Goal: Task Accomplishment & Management: Manage account settings

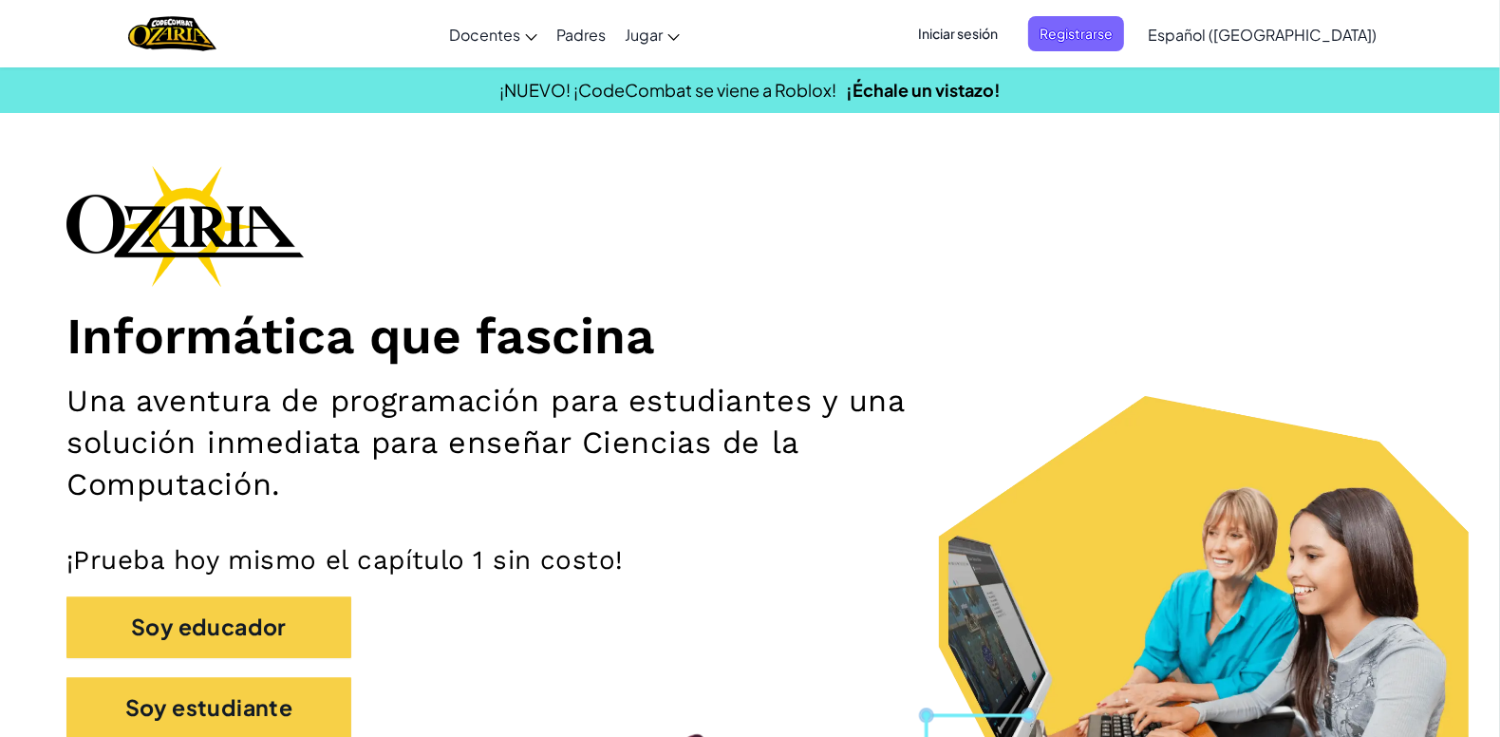
click at [999, 35] on span "Iniciar sesión" at bounding box center [958, 33] width 103 height 35
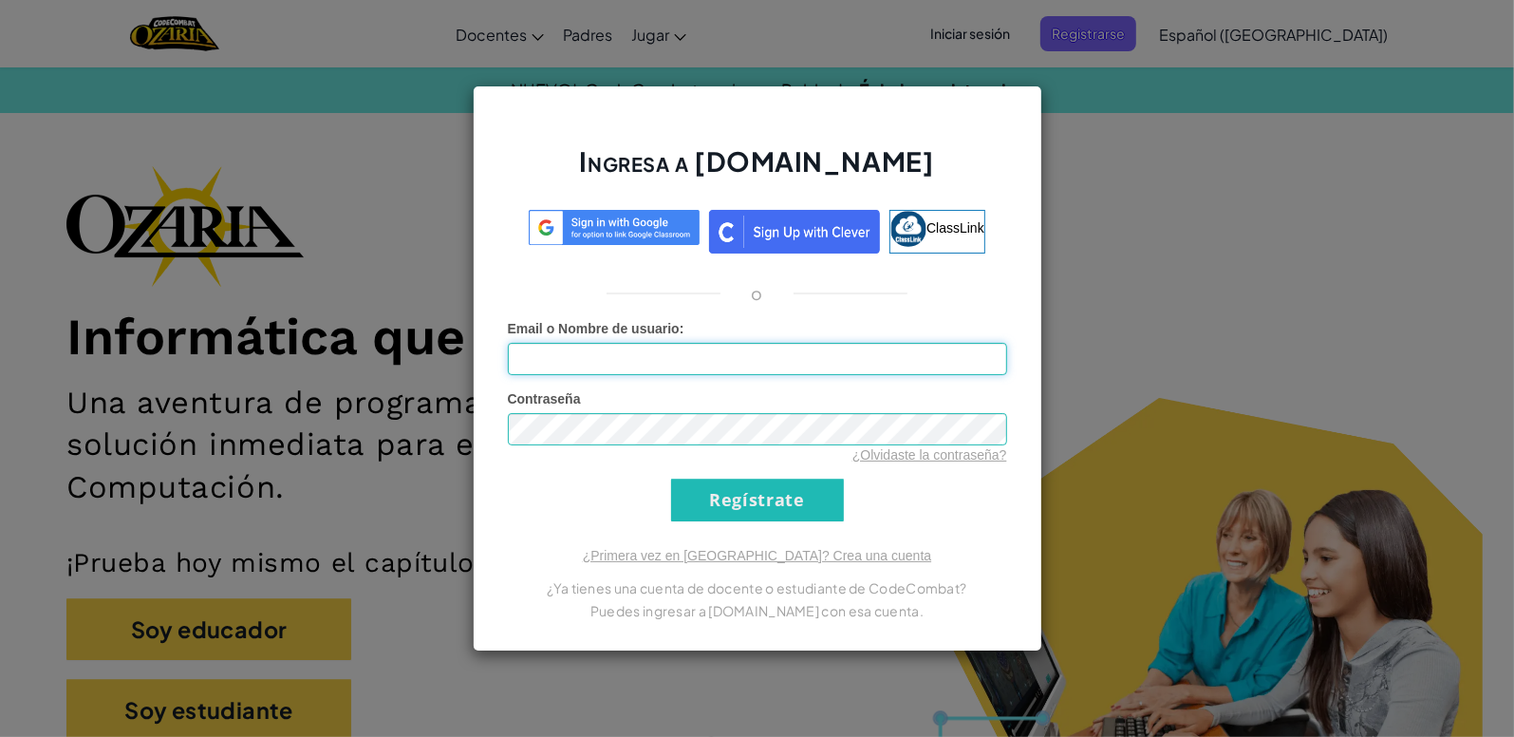
type input "[EMAIL_ADDRESS][DOMAIN_NAME]"
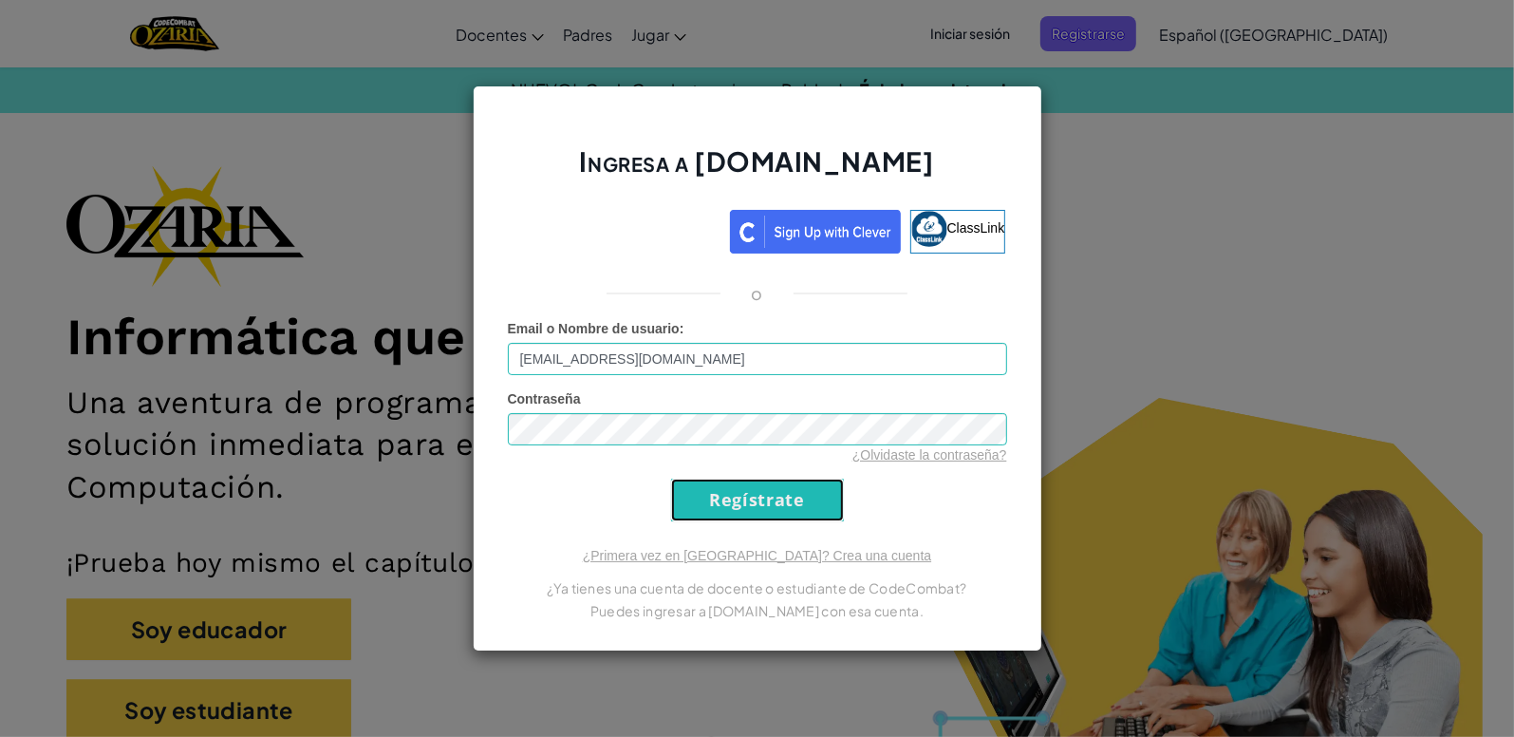
click at [748, 492] on input "Regístrate" at bounding box center [757, 499] width 173 height 43
